Goal: Task Accomplishment & Management: Use online tool/utility

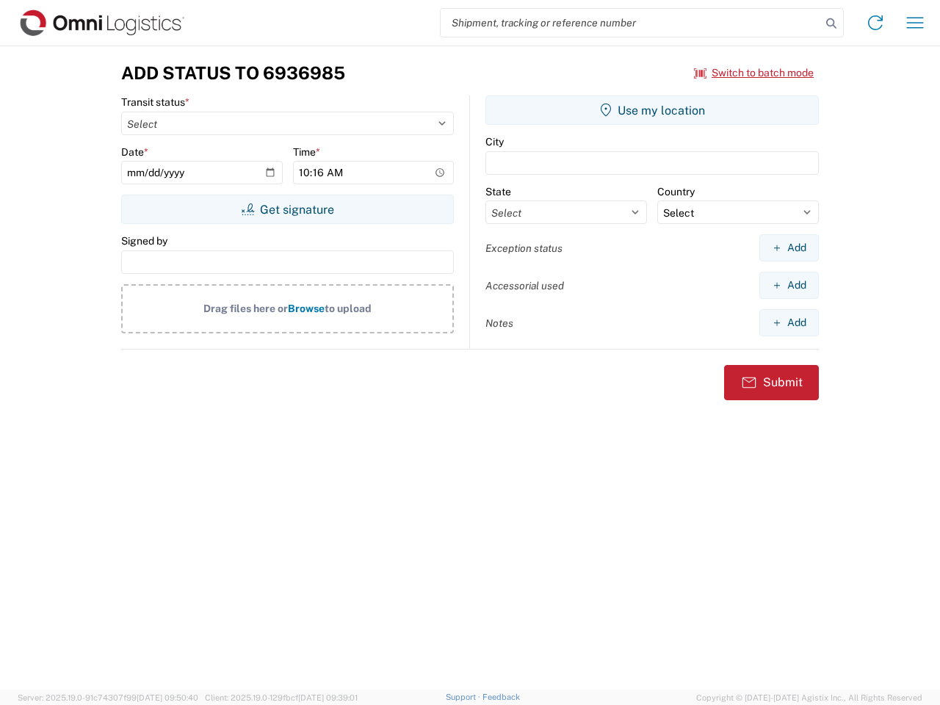
click at [631, 23] on input "search" at bounding box center [631, 23] width 380 height 28
click at [831, 24] on icon at bounding box center [831, 23] width 21 height 21
click at [875, 23] on icon at bounding box center [876, 23] width 24 height 24
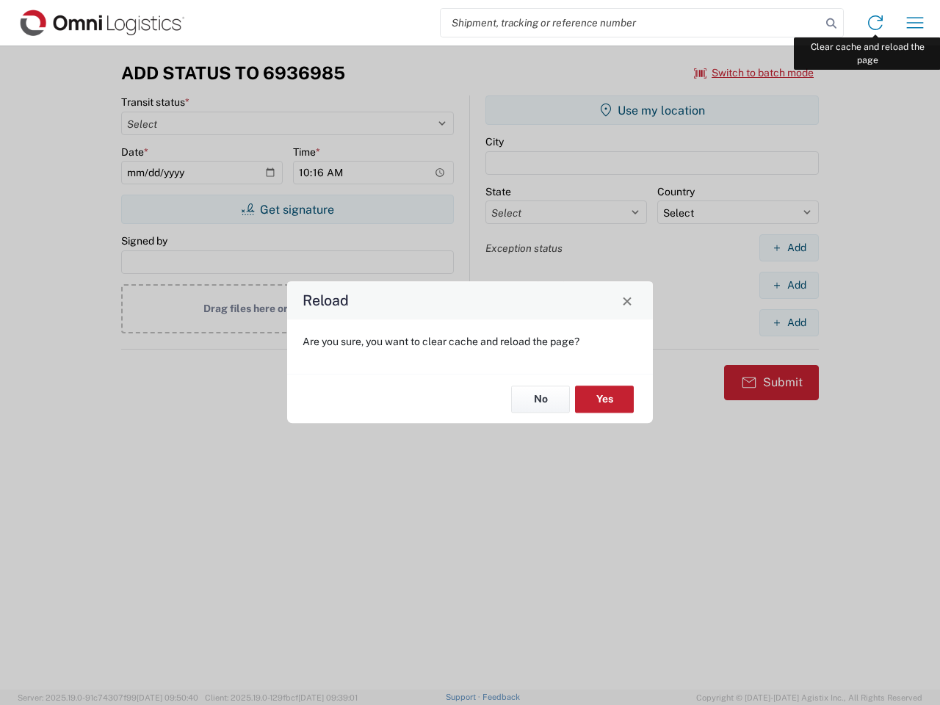
click at [915, 23] on div "Reload Are you sure, you want to clear cache and reload the page? No Yes" at bounding box center [470, 352] width 940 height 705
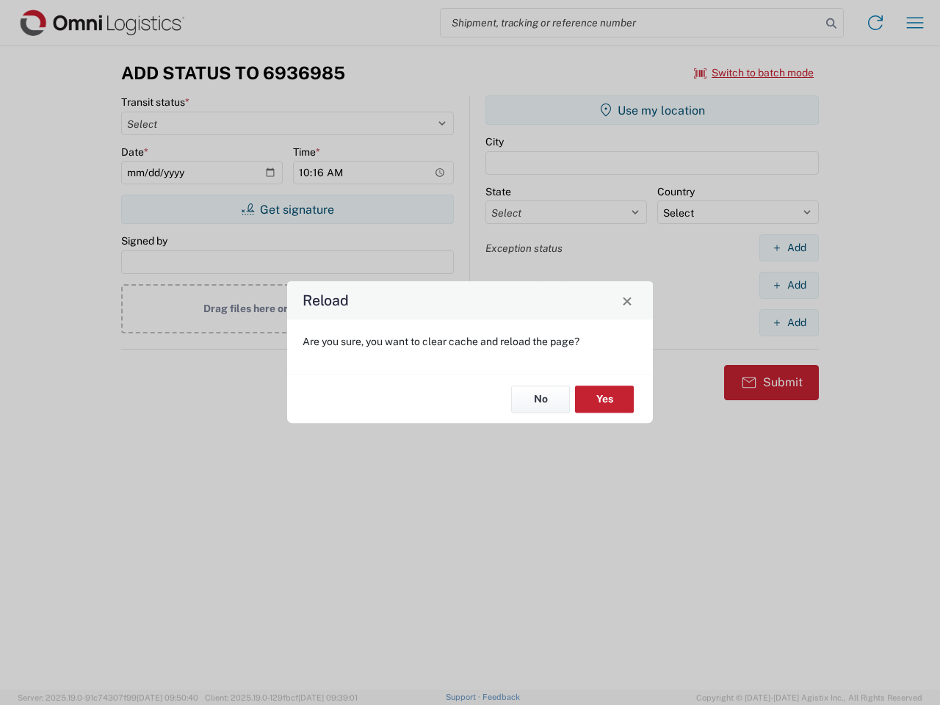
click at [754, 73] on div "Reload Are you sure, you want to clear cache and reload the page? No Yes" at bounding box center [470, 352] width 940 height 705
click at [287, 209] on div "Reload Are you sure, you want to clear cache and reload the page? No Yes" at bounding box center [470, 352] width 940 height 705
click at [652, 110] on div "Reload Are you sure, you want to clear cache and reload the page? No Yes" at bounding box center [470, 352] width 940 height 705
click at [789, 247] on div "Reload Are you sure, you want to clear cache and reload the page? No Yes" at bounding box center [470, 352] width 940 height 705
click at [789, 285] on div "Reload Are you sure, you want to clear cache and reload the page? No Yes" at bounding box center [470, 352] width 940 height 705
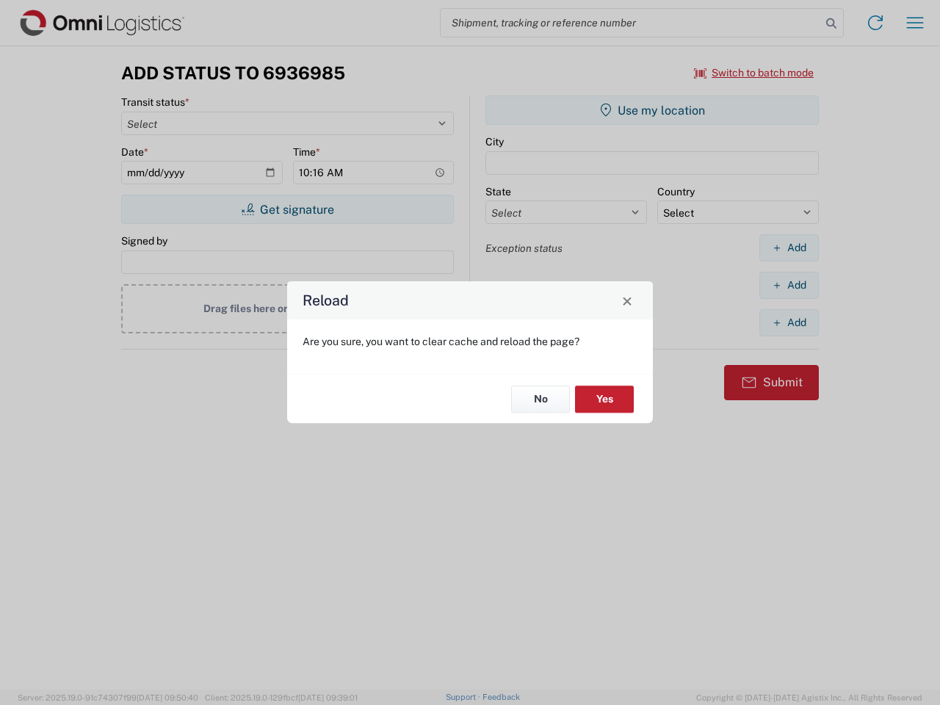
click at [789, 322] on div "Reload Are you sure, you want to clear cache and reload the page? No Yes" at bounding box center [470, 352] width 940 height 705
